Goal: Information Seeking & Learning: Find specific page/section

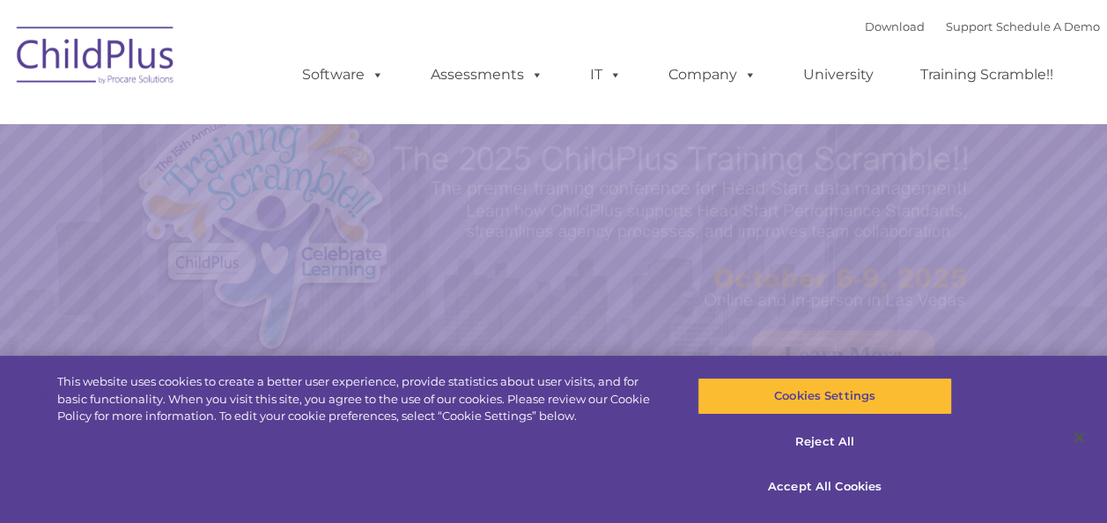
select select "MEDIUM"
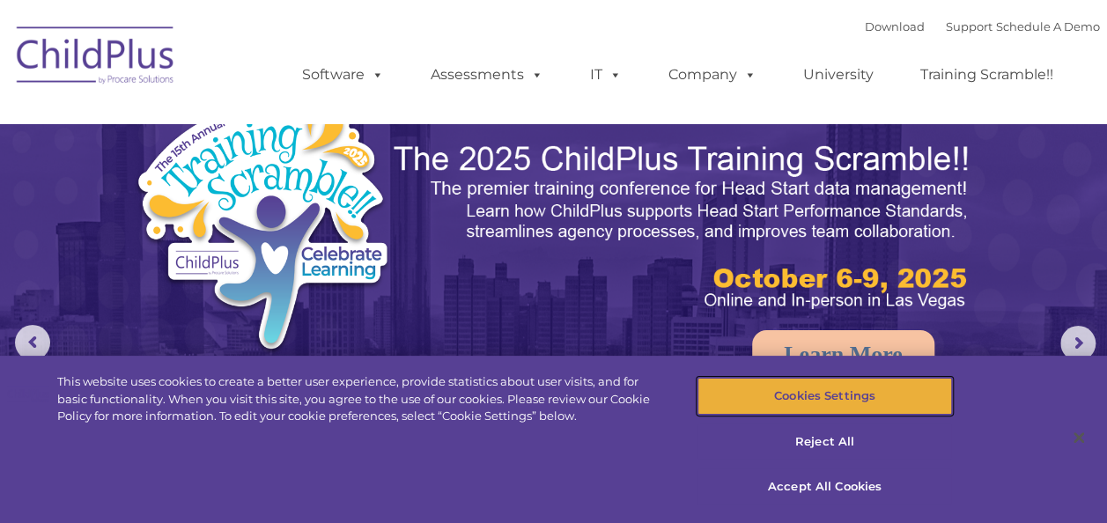
click at [814, 395] on button "Cookies Settings" at bounding box center [825, 396] width 255 height 37
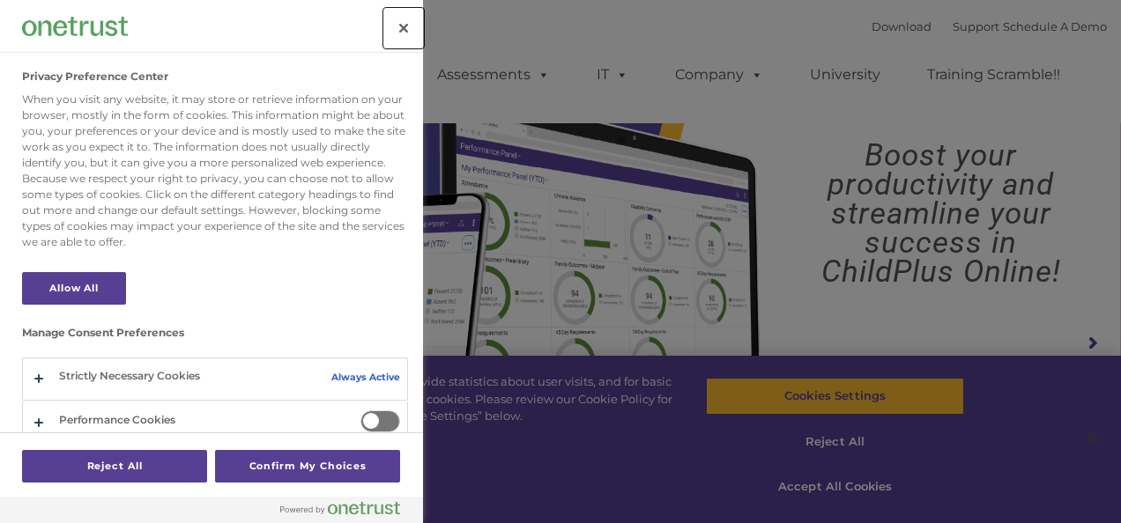
click at [399, 33] on button "Close" at bounding box center [403, 28] width 39 height 39
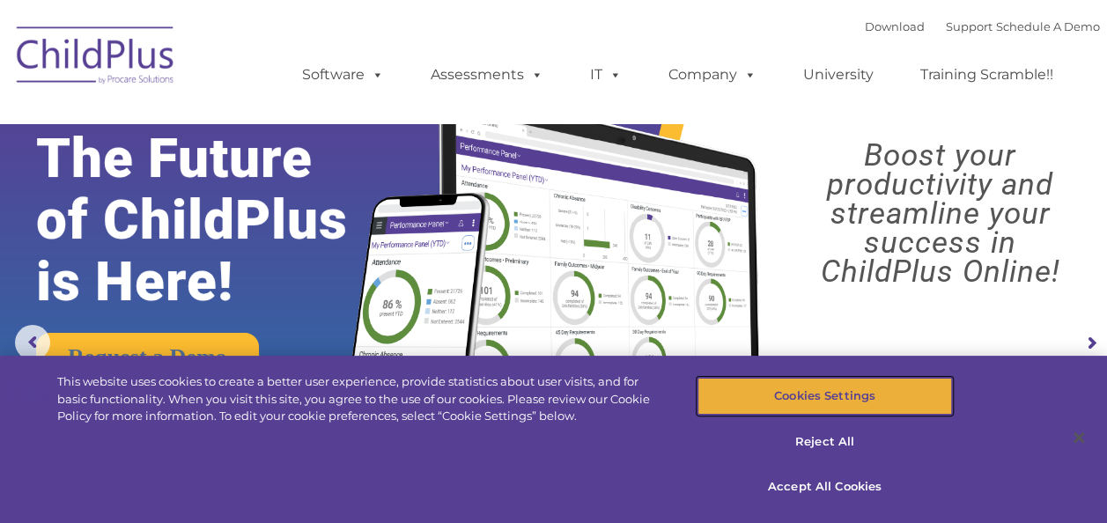
click at [837, 389] on button "Cookies Settings" at bounding box center [825, 396] width 255 height 37
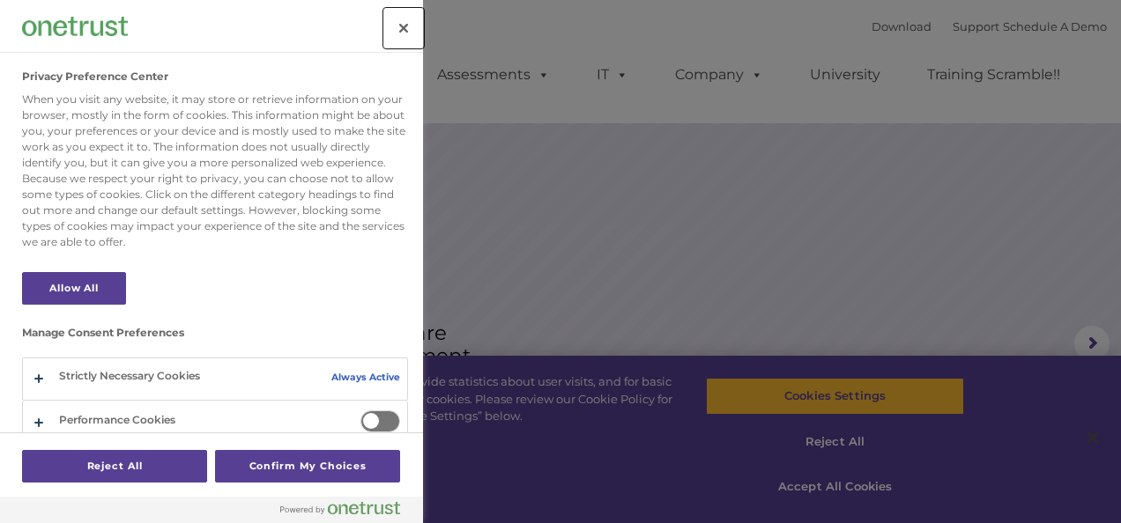
click at [389, 35] on button "Close" at bounding box center [403, 28] width 39 height 39
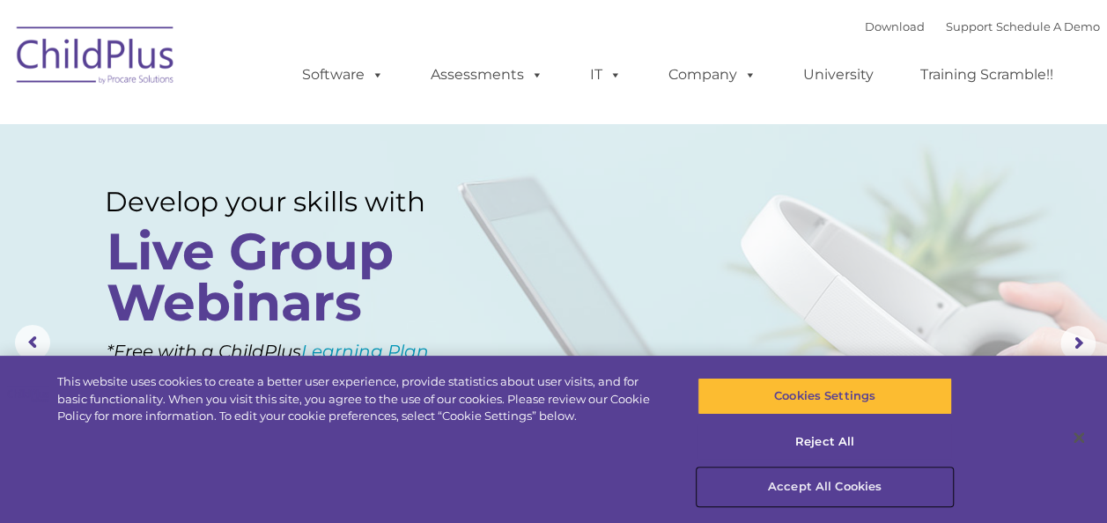
click at [824, 487] on button "Accept All Cookies" at bounding box center [825, 487] width 255 height 37
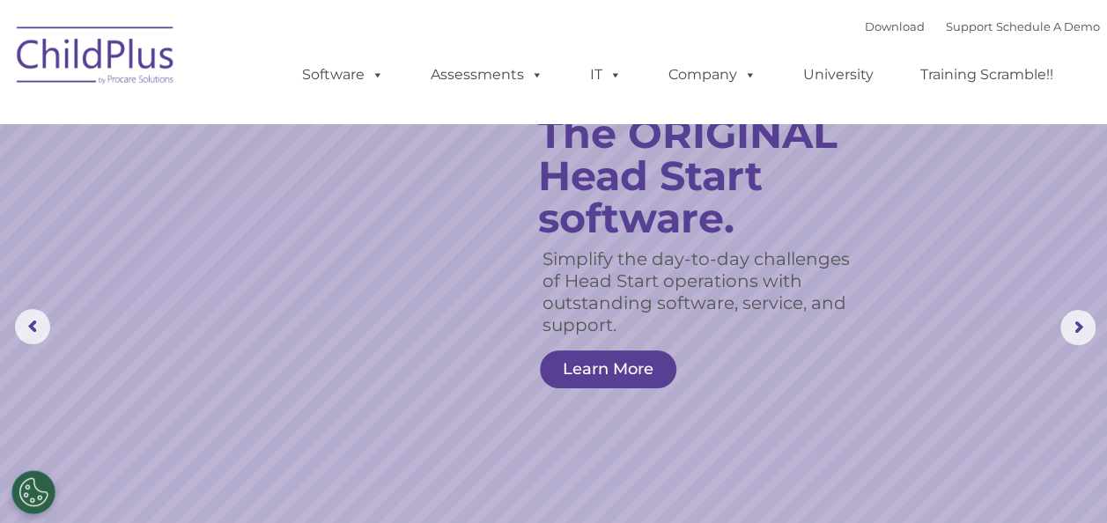
scroll to position [20, 0]
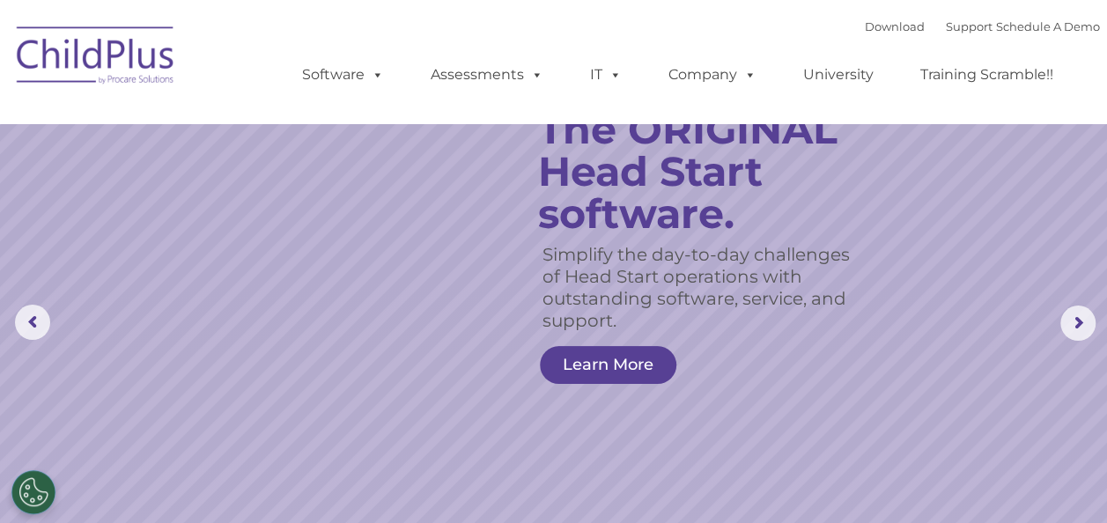
click at [765, 8] on nav "Download Support | Schedule A Demo  MENU MENU Software ChildPlus: The original…" at bounding box center [553, 61] width 1107 height 123
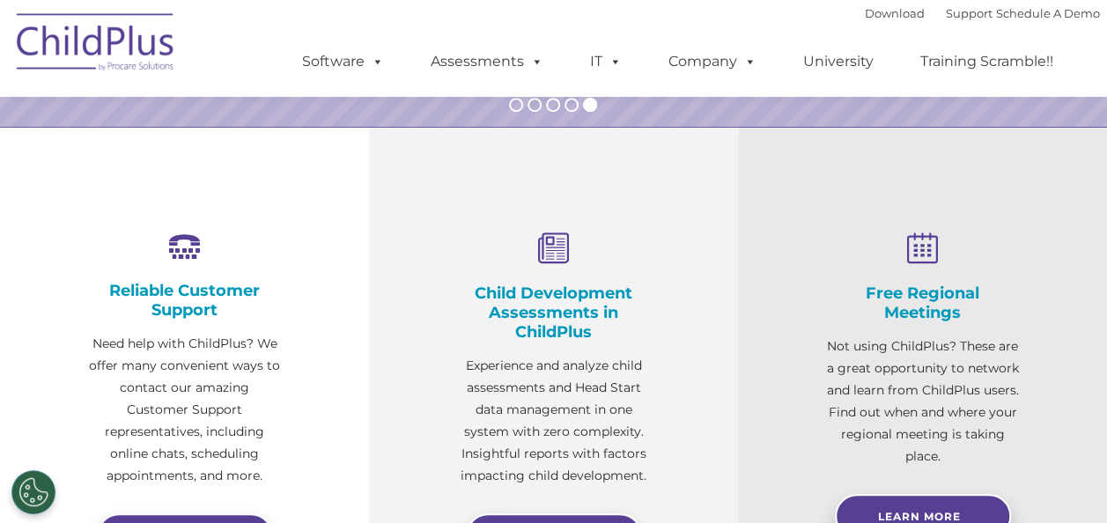
scroll to position [0, 0]
